Goal: Information Seeking & Learning: Learn about a topic

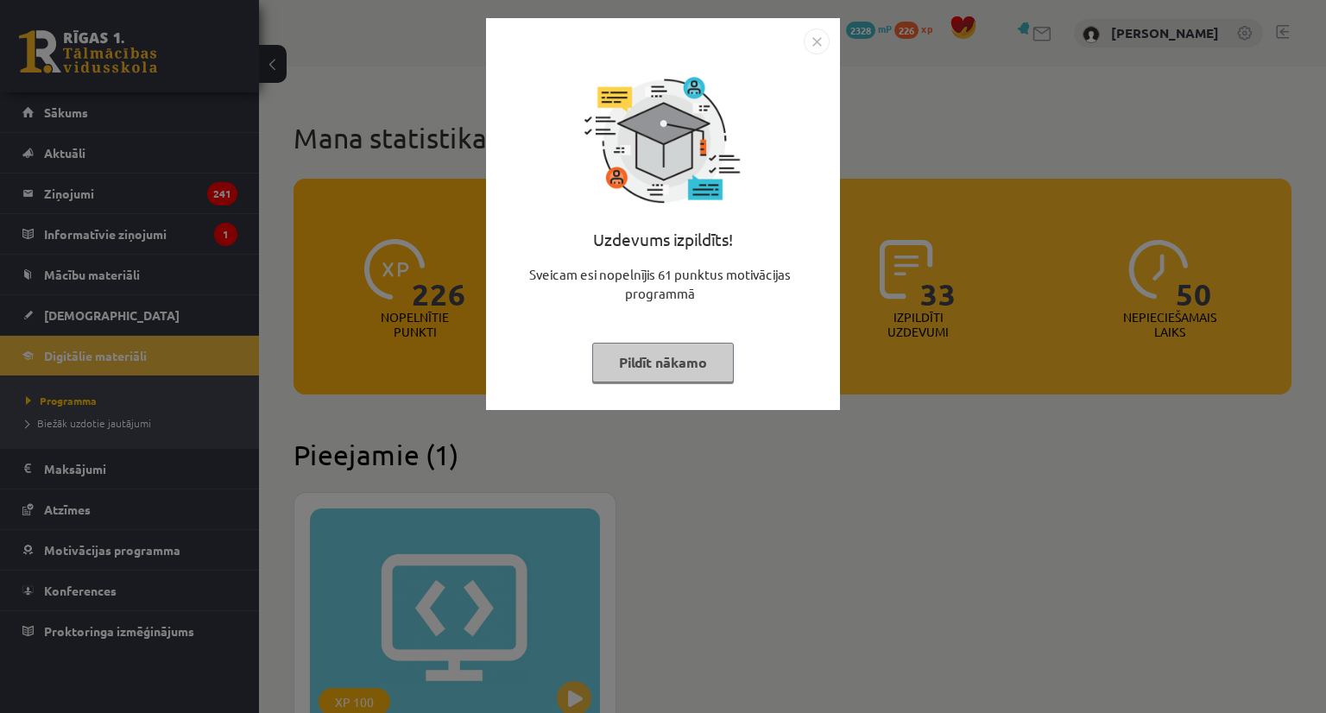
click at [815, 42] on img "Close" at bounding box center [817, 41] width 26 height 26
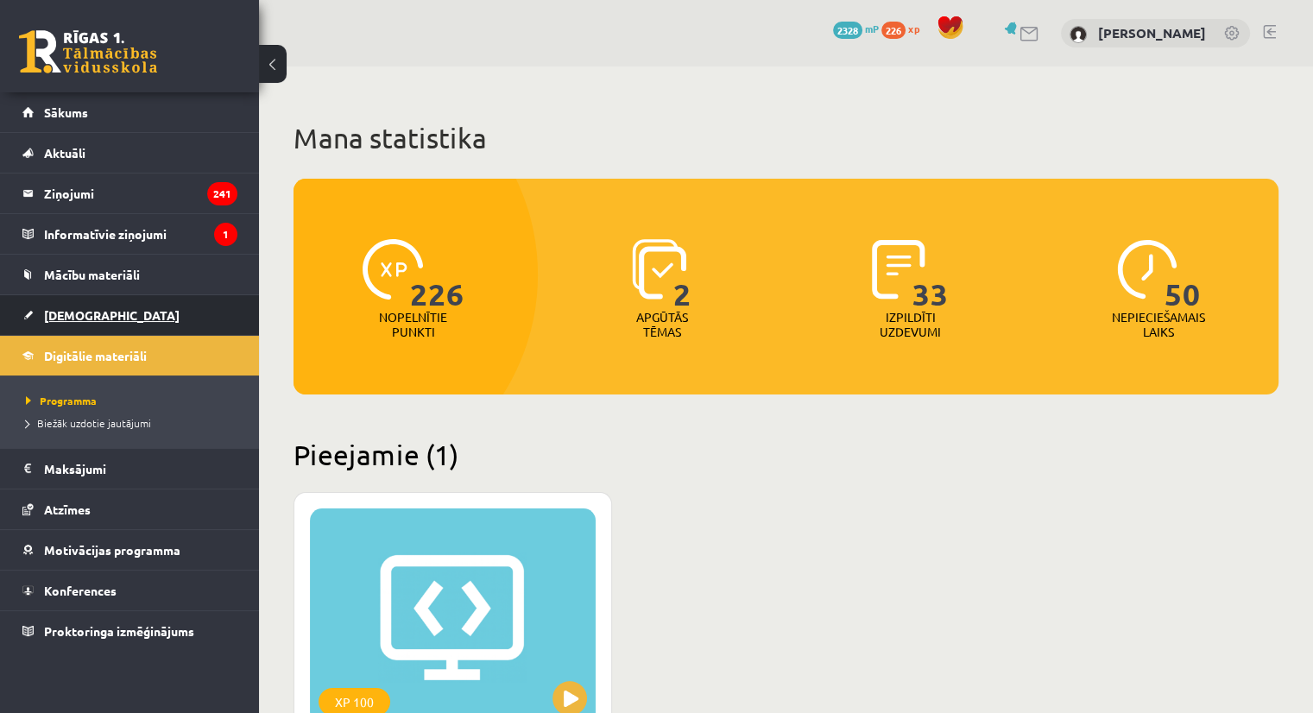
click at [100, 308] on link "[DEMOGRAPHIC_DATA]" at bounding box center [129, 315] width 215 height 40
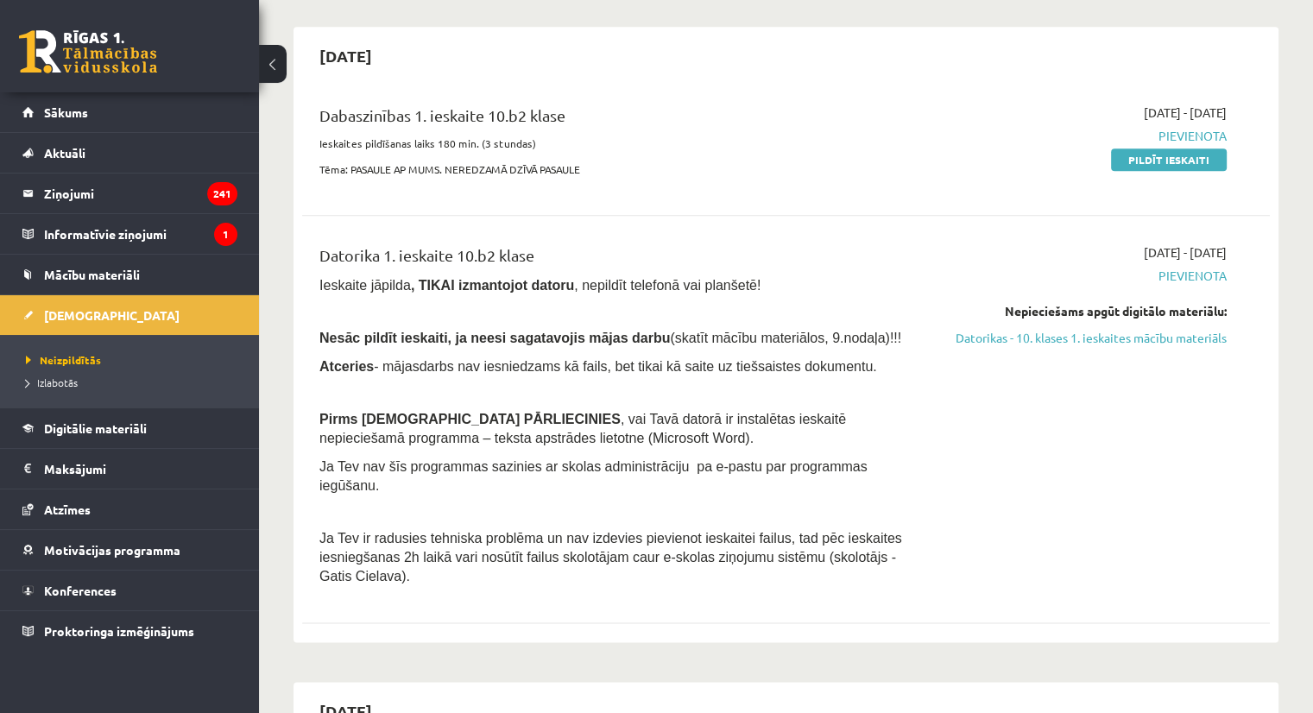
scroll to position [2127, 0]
click at [1081, 328] on link "Datorikas - 10. klases 1. ieskaites mācību materiāls" at bounding box center [1084, 337] width 285 height 18
click at [740, 103] on div "Dabaszinības 1. ieskaite 10.b2 klase Ieskaites pildīšanas laiks 180 min. (3 stu…" at bounding box center [617, 145] width 622 height 84
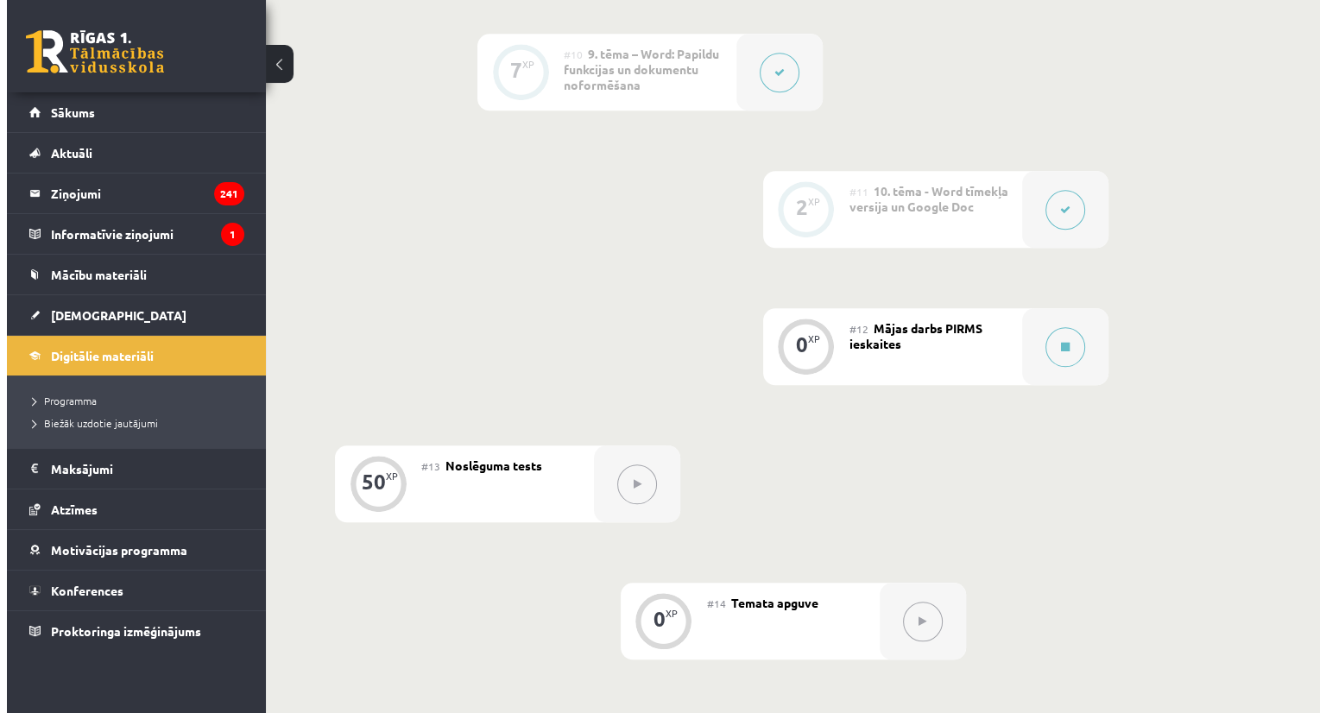
scroll to position [1758, 0]
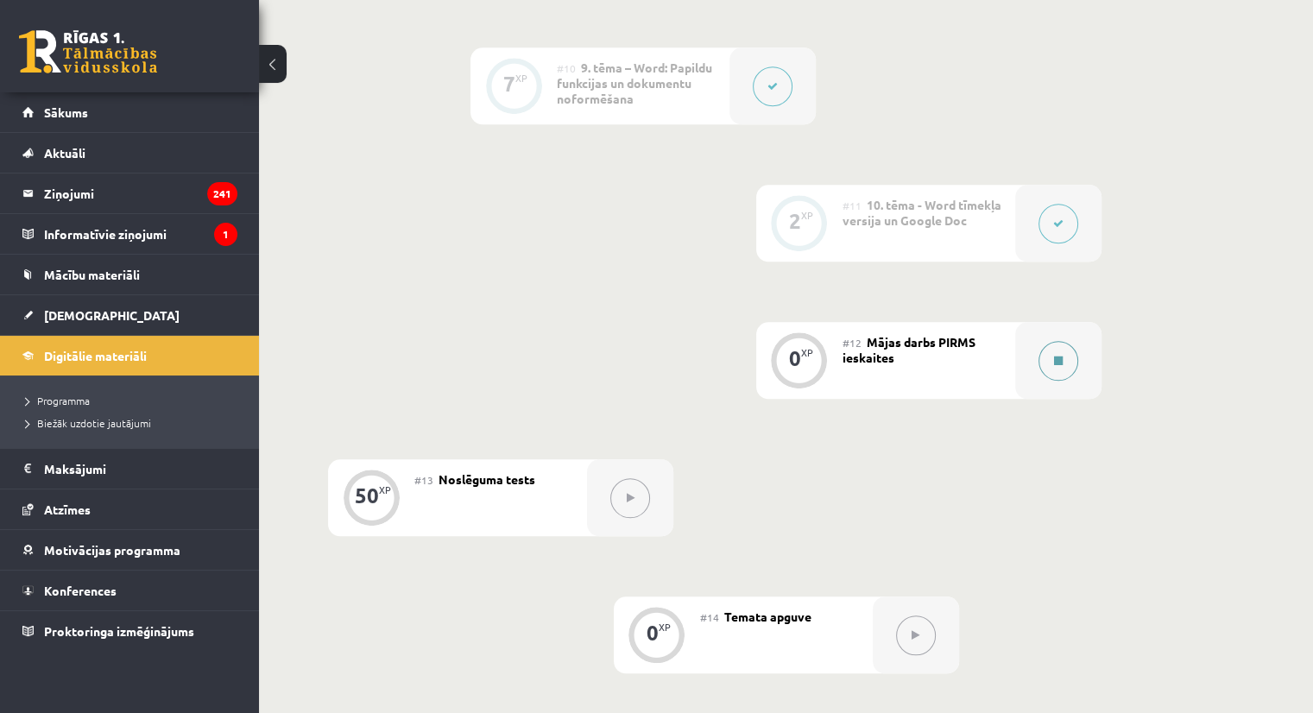
click at [1052, 341] on button at bounding box center [1059, 361] width 40 height 40
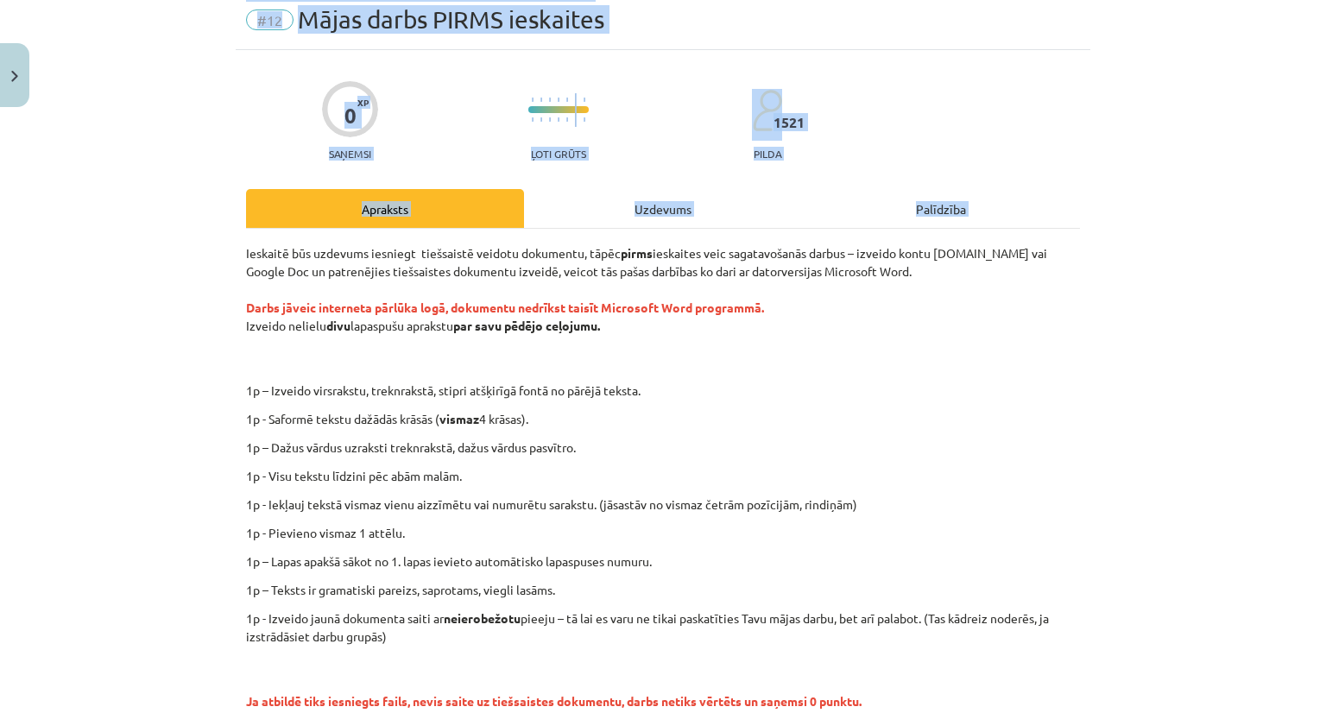
scroll to position [290, 0]
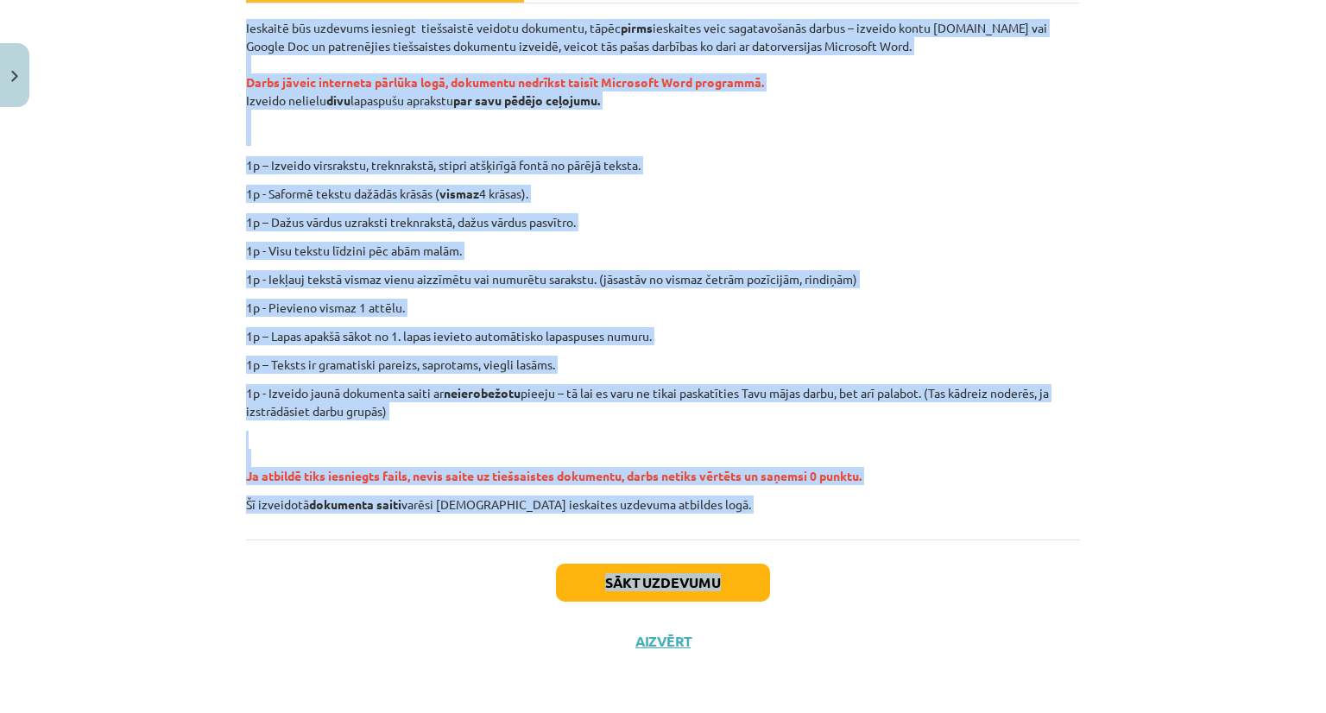
drag, startPoint x: 225, startPoint y: 247, endPoint x: 768, endPoint y: 539, distance: 616.5
click at [768, 539] on div "Mācību tēma: Datorikas - 10. klases 1. ieskaites mācību materiāls #12 Mājas dar…" at bounding box center [663, 356] width 1326 height 713
copy div "Loremips dol sitametc adipisci elitseddoe tempori utlaboree, dolor magna aliqua…"
